Goal: Task Accomplishment & Management: Complete application form

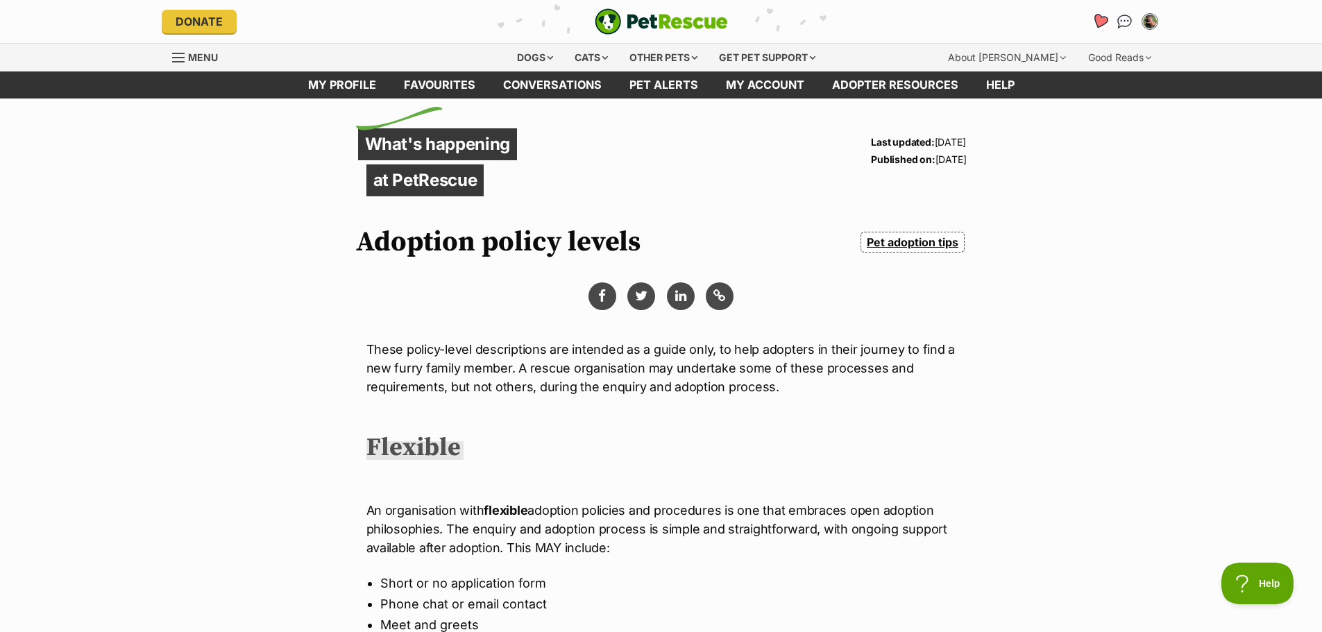
click at [1097, 14] on icon "Favourites" at bounding box center [1099, 21] width 17 height 16
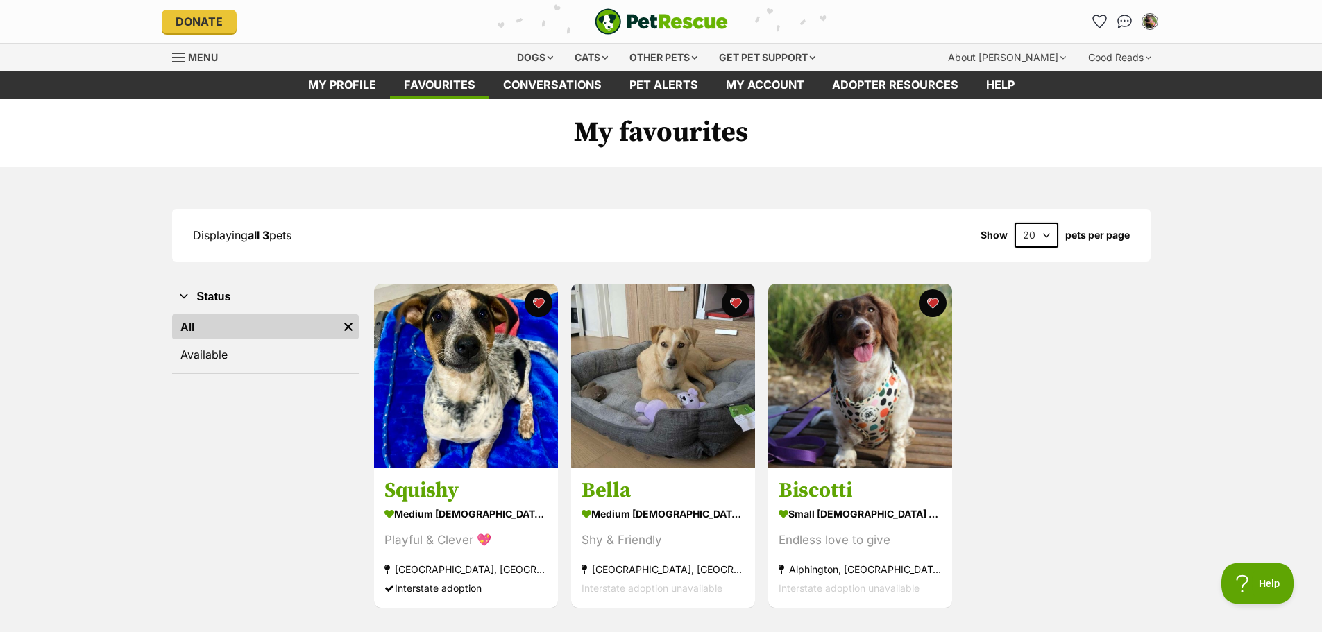
click at [203, 55] on span "Menu" at bounding box center [203, 57] width 30 height 12
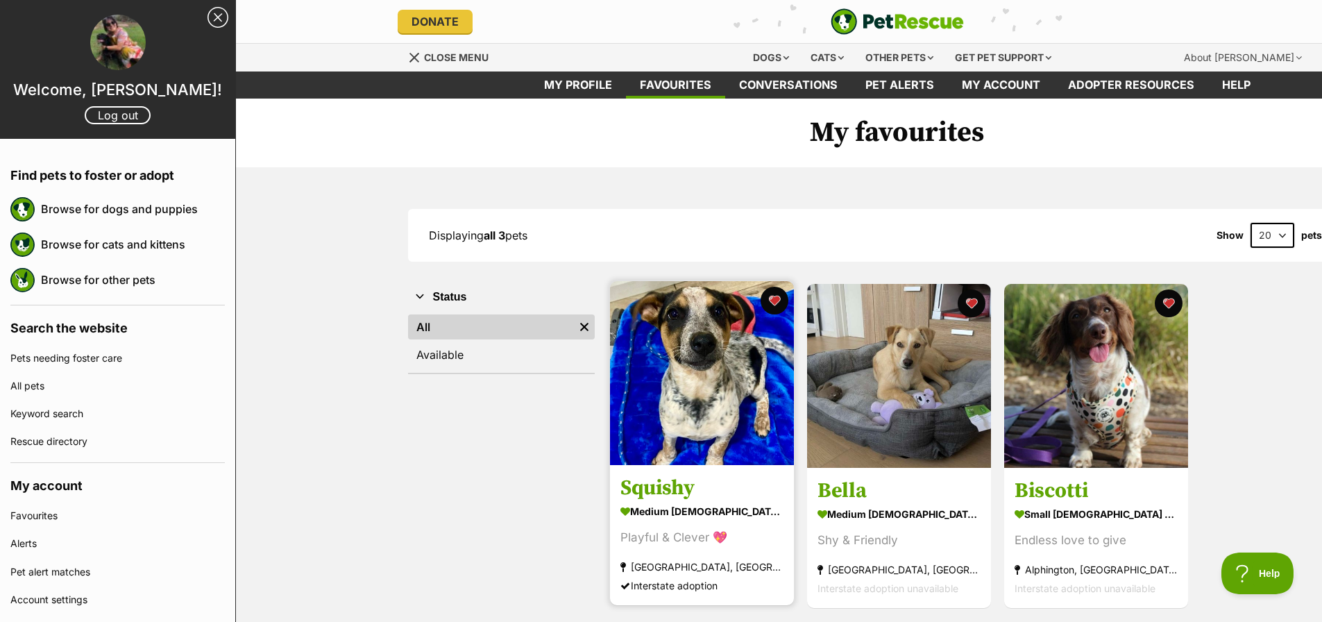
click at [657, 482] on h3 "Squishy" at bounding box center [701, 488] width 163 height 26
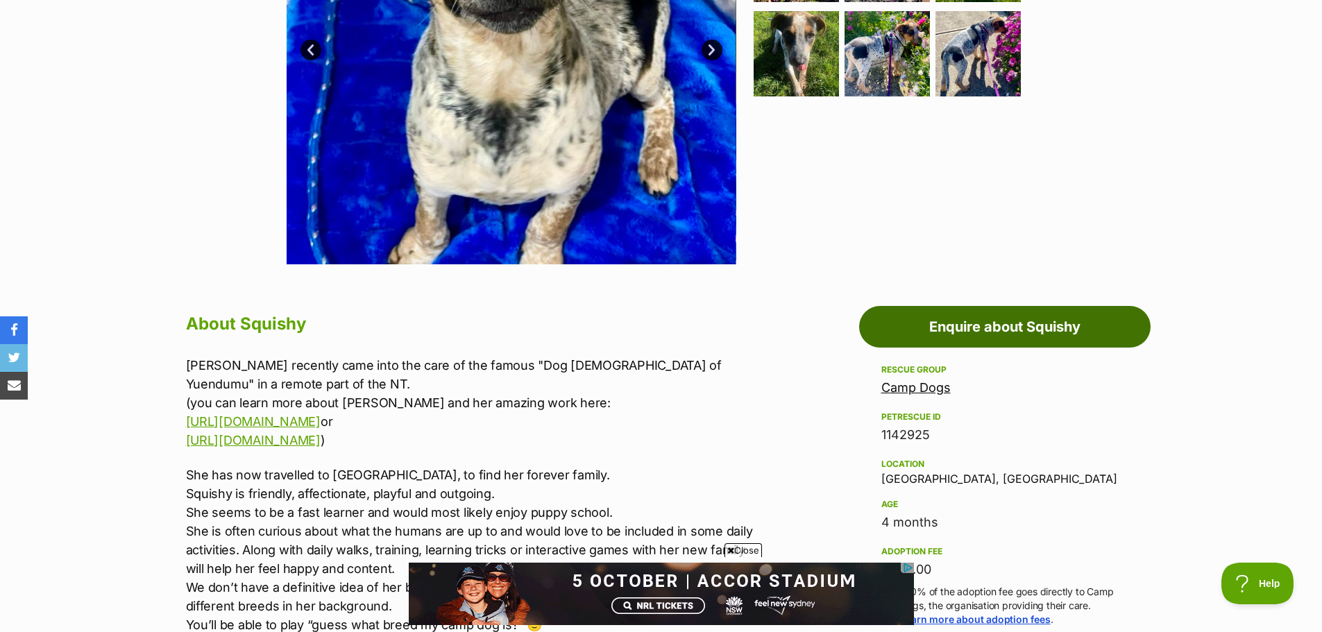
scroll to position [555, 0]
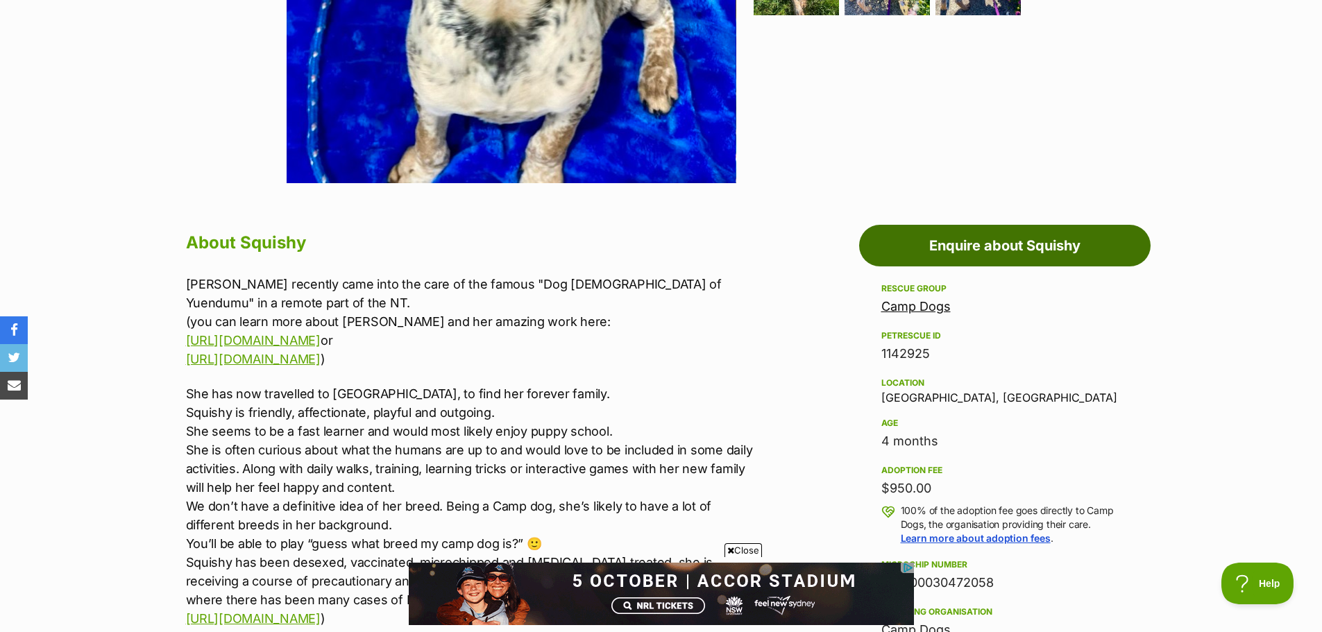
click at [987, 250] on link "Enquire about Squishy" at bounding box center [1004, 246] width 291 height 42
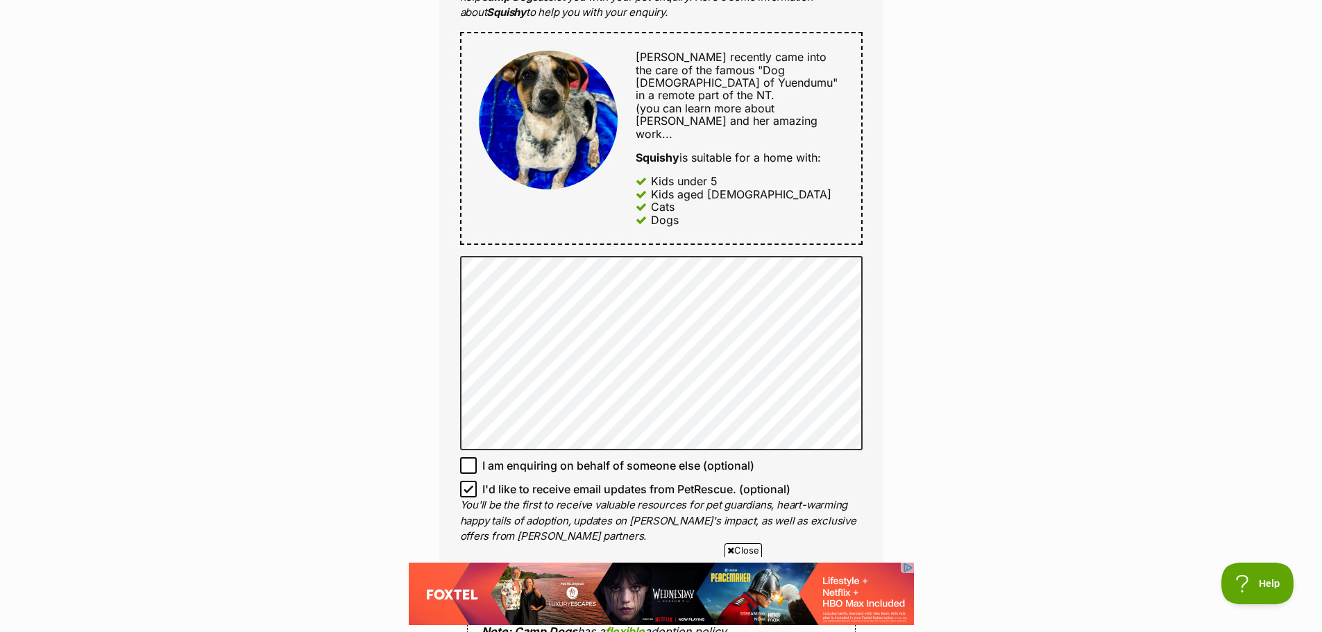
scroll to position [694, 0]
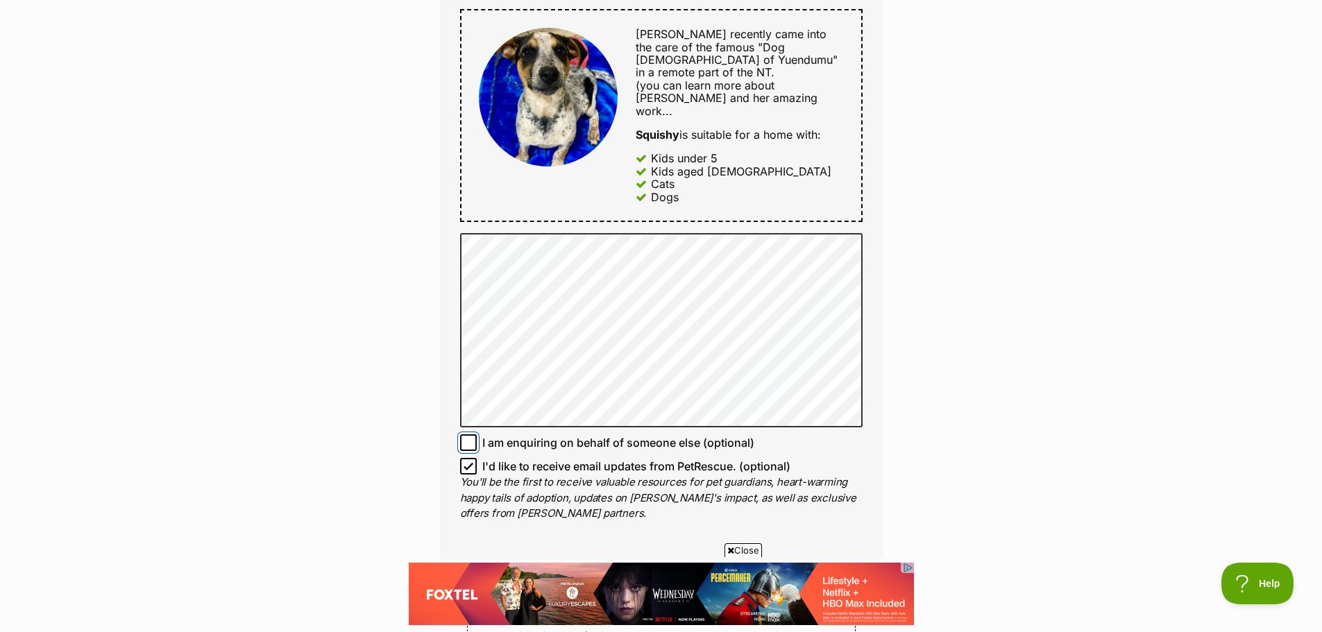
click at [475, 434] on input "I am enquiring on behalf of someone else (optional)" at bounding box center [468, 442] width 17 height 17
click at [467, 438] on icon at bounding box center [468, 443] width 10 height 10
click at [467, 434] on input "I am enquiring on behalf of someone else (optional)" at bounding box center [468, 442] width 17 height 17
checkbox input "false"
click at [469, 461] on icon at bounding box center [468, 466] width 10 height 10
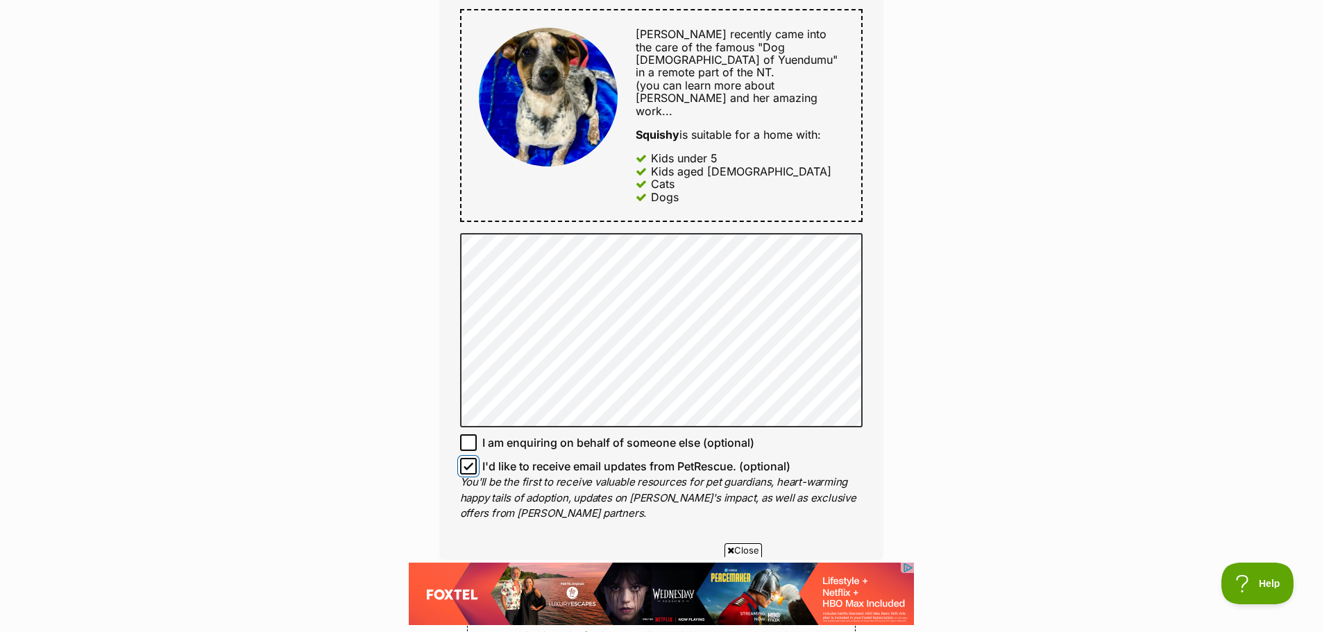
click at [469, 458] on input "I'd like to receive email updates from PetRescue. (optional)" at bounding box center [468, 466] width 17 height 17
checkbox input "false"
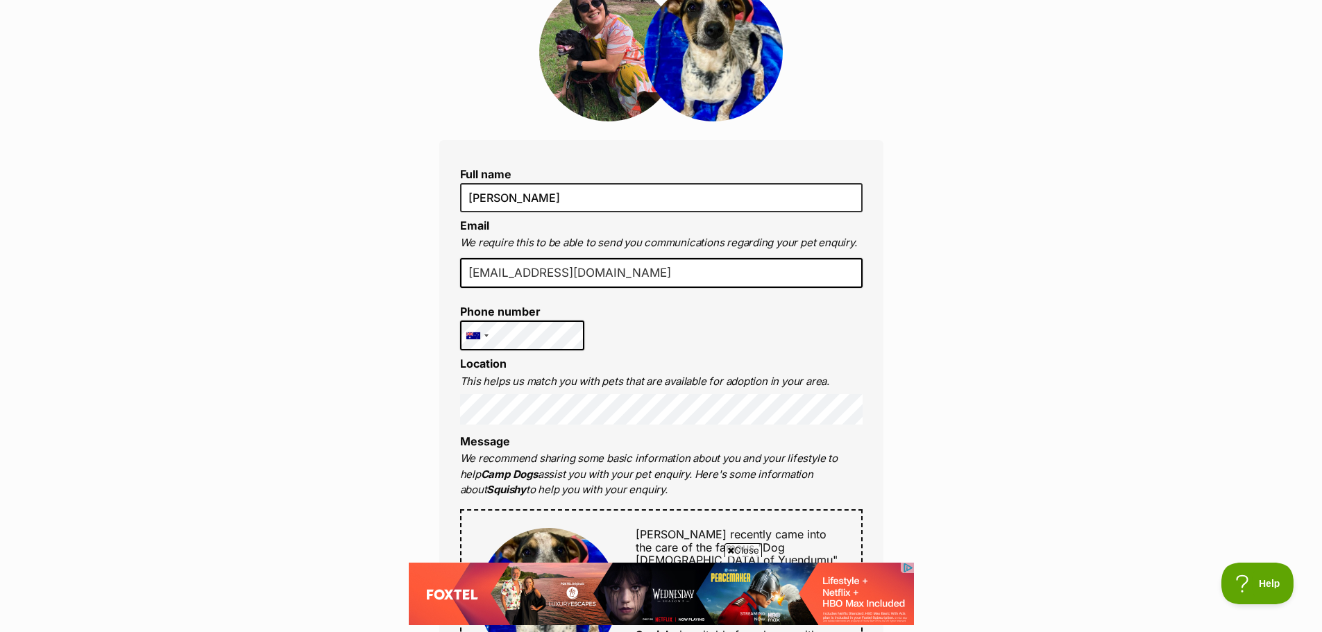
scroll to position [0, 0]
